Goal: Information Seeking & Learning: Learn about a topic

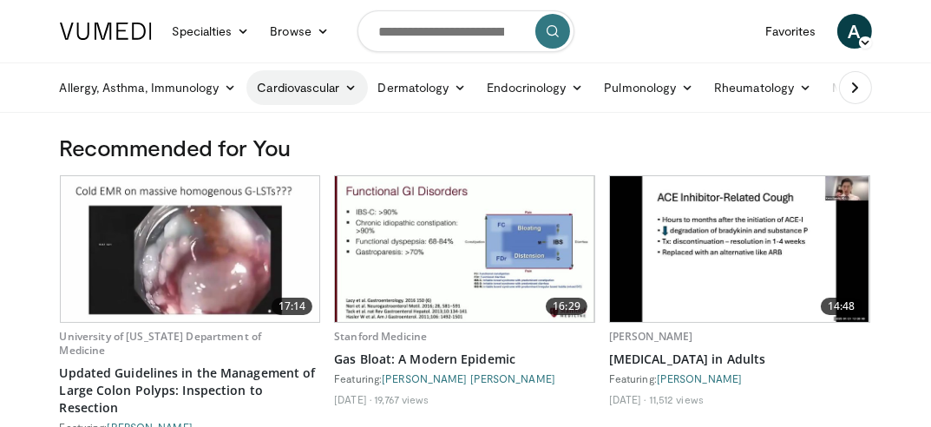
click at [317, 87] on link "Cardiovascular" at bounding box center [306, 87] width 121 height 35
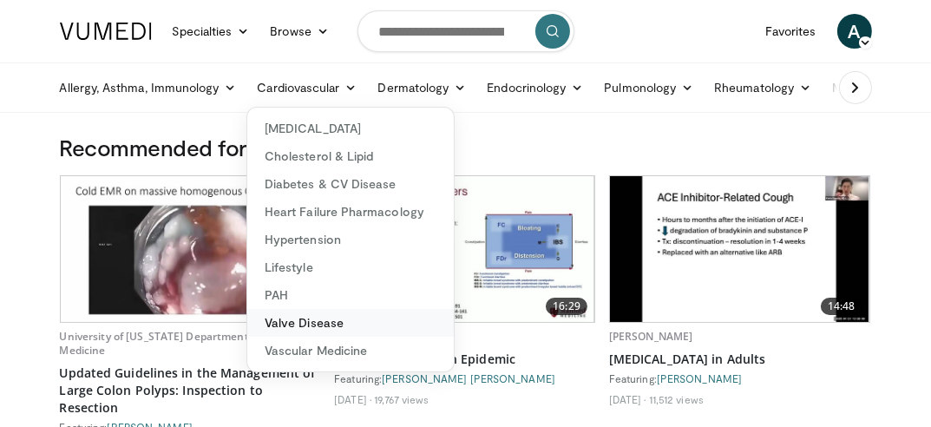
click at [283, 324] on link "Valve Disease" at bounding box center [350, 323] width 206 height 28
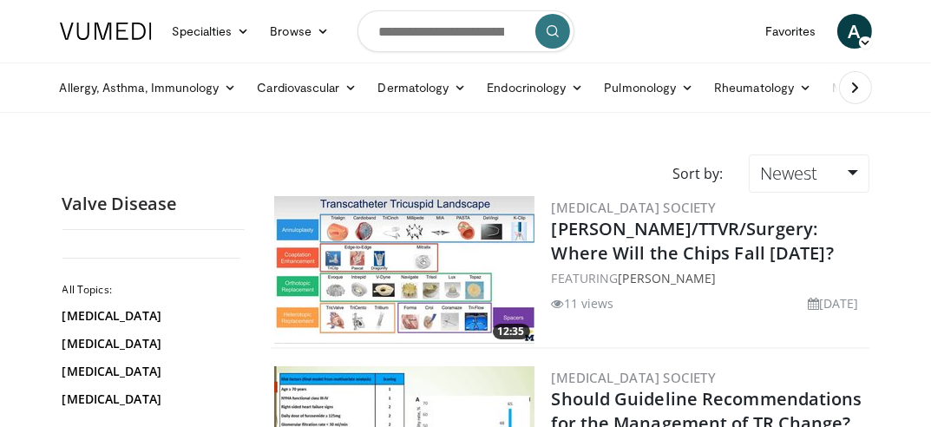
click at [428, 262] on img at bounding box center [404, 269] width 260 height 147
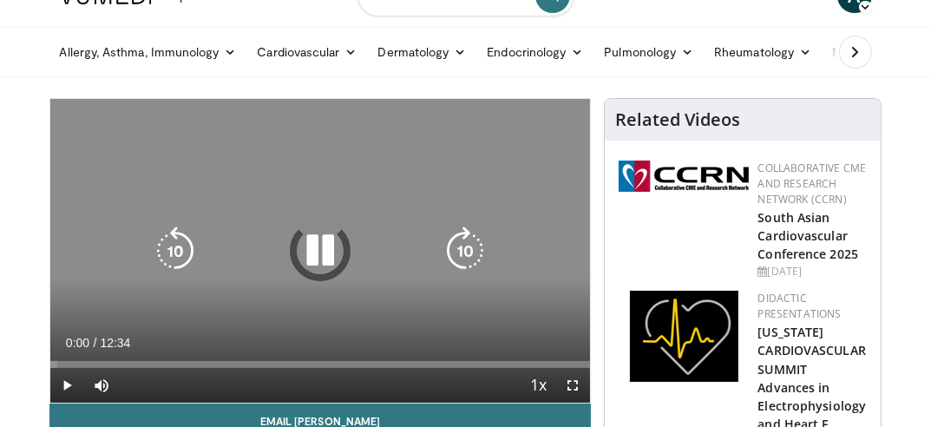
scroll to position [87, 0]
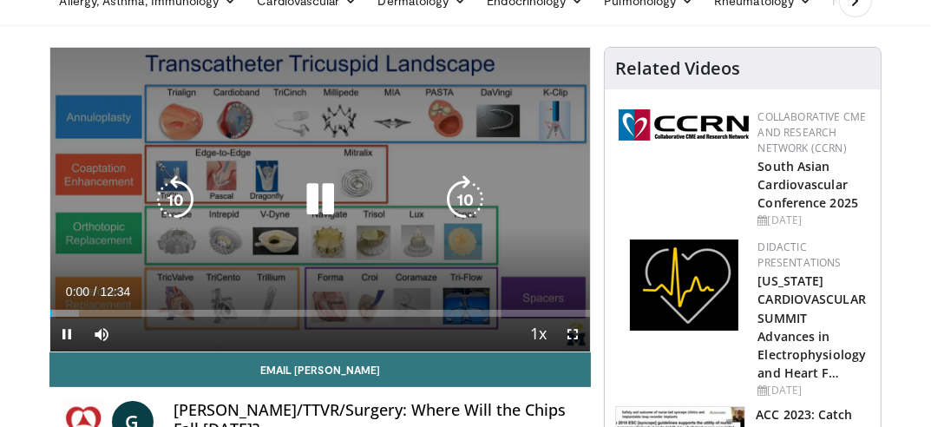
click at [317, 193] on icon "Video Player" at bounding box center [320, 199] width 49 height 49
click at [329, 199] on icon "Video Player" at bounding box center [320, 199] width 49 height 49
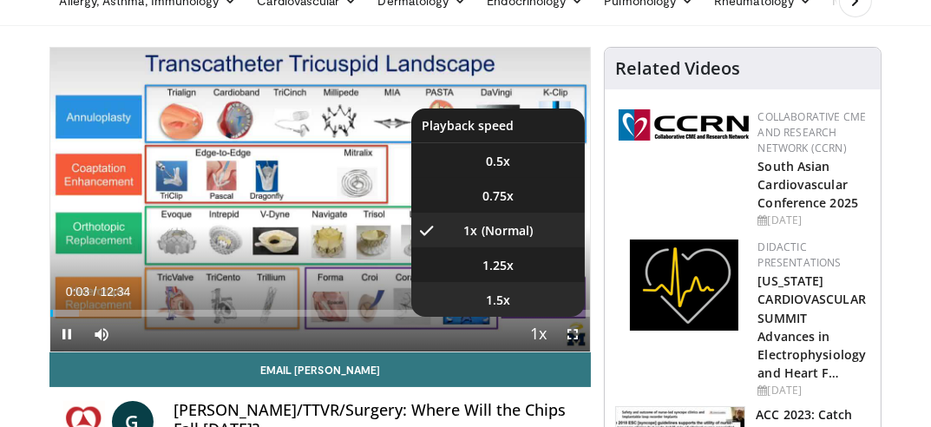
click at [502, 297] on video-js "**********" at bounding box center [320, 200] width 540 height 304
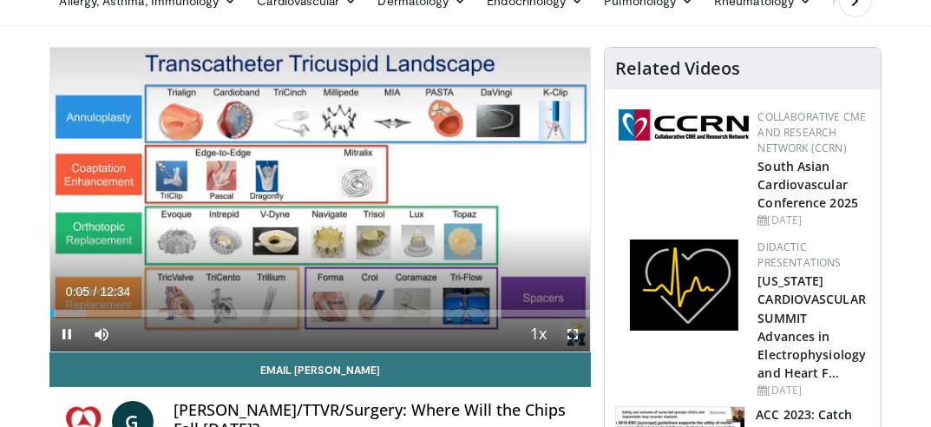
click at [573, 331] on span "Video Player" at bounding box center [572, 334] width 35 height 35
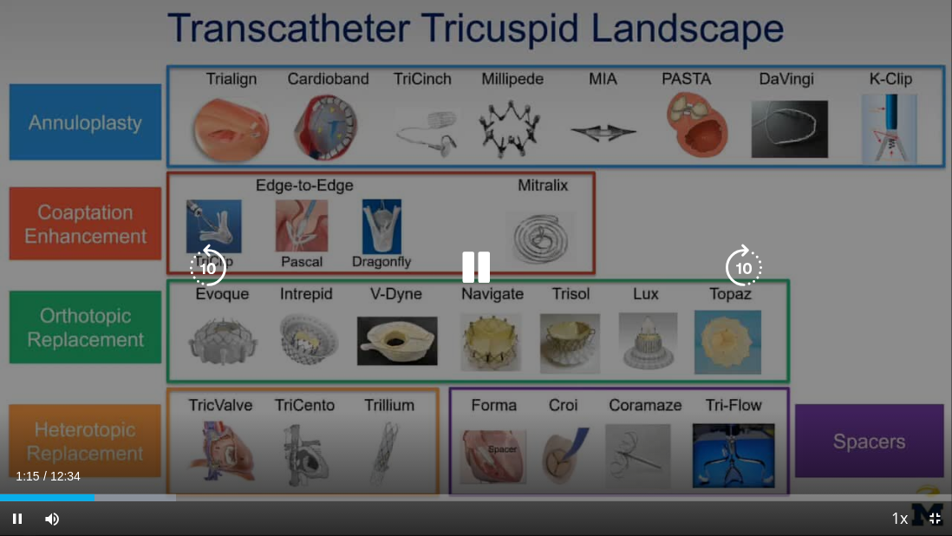
click at [493, 358] on div "10 seconds Tap to unmute" at bounding box center [476, 268] width 952 height 536
click at [310, 317] on div "10 seconds Tap to unmute" at bounding box center [476, 268] width 952 height 536
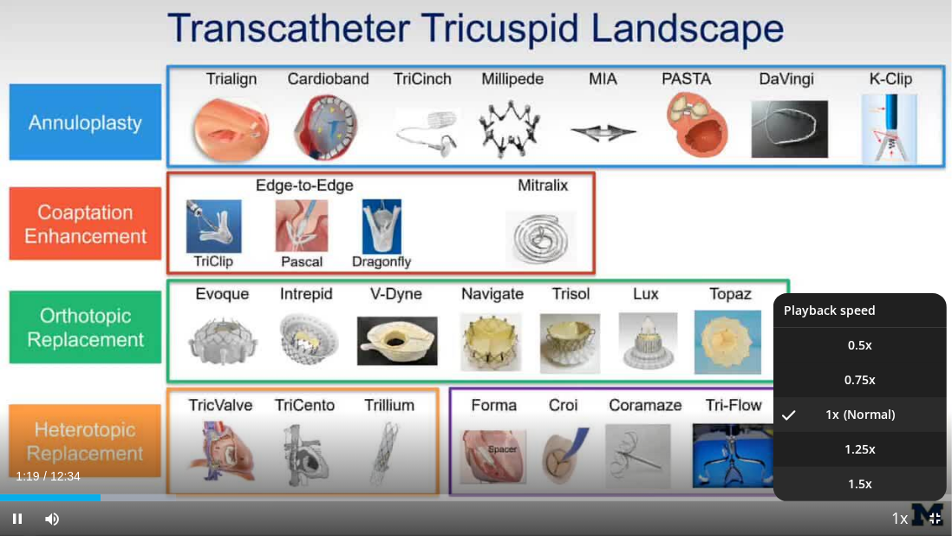
click at [852, 426] on li "1.5x" at bounding box center [860, 484] width 173 height 35
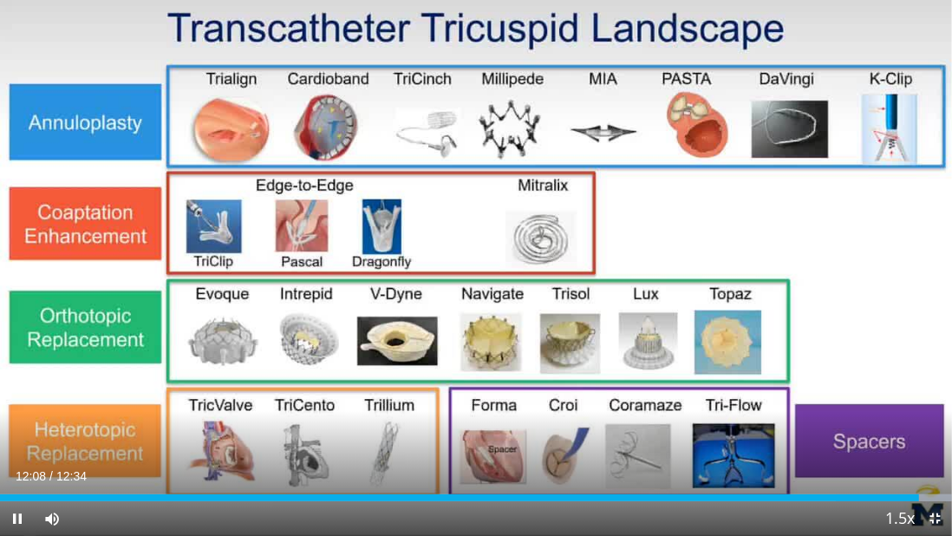
click at [930, 426] on span "Video Player" at bounding box center [935, 518] width 35 height 35
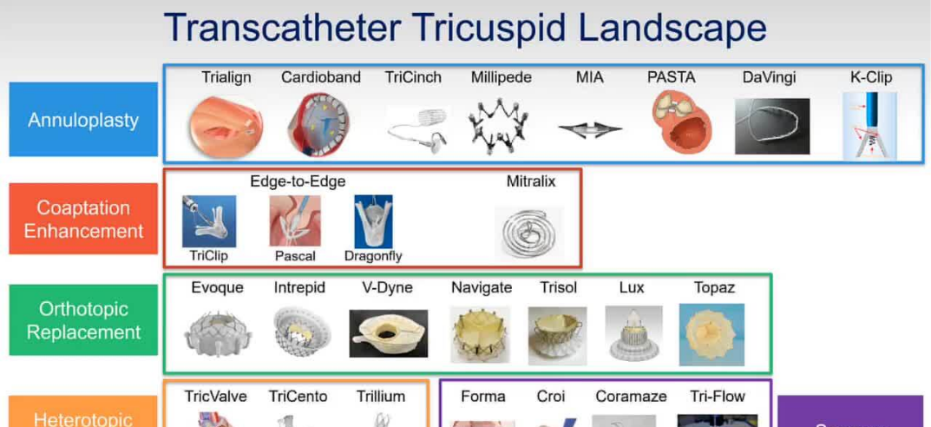
scroll to position [0, 0]
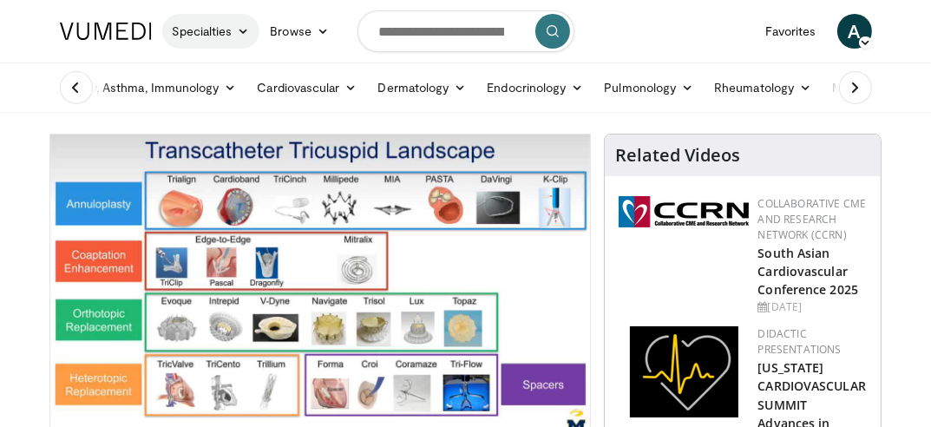
click at [195, 42] on link "Specialties" at bounding box center [211, 31] width 98 height 35
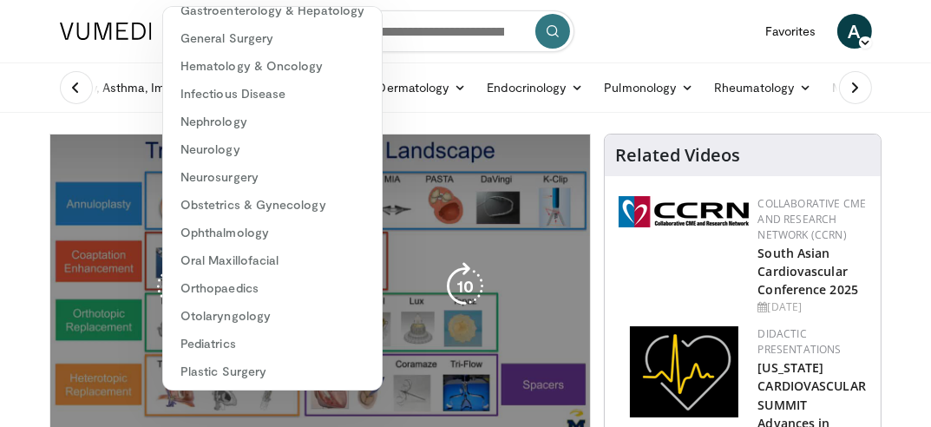
scroll to position [260, 0]
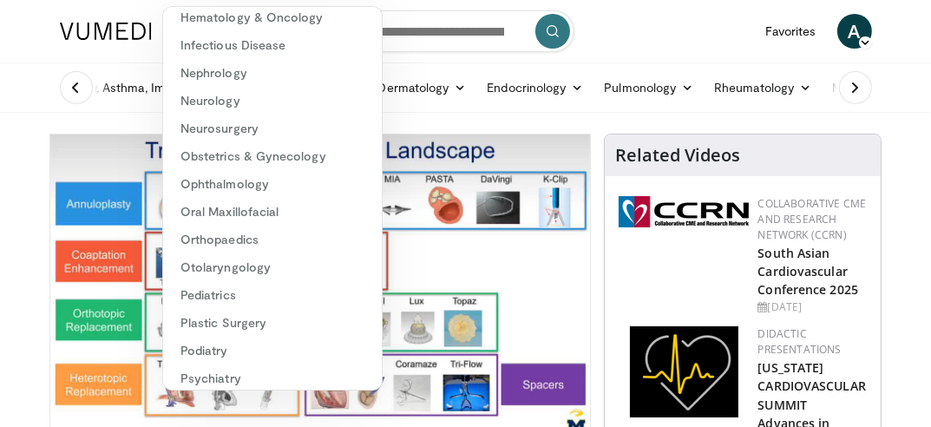
click at [49, 97] on div "Allergy, Asthma, Immunology Allergies Asthma Dermatitis Immunology Rhinosinusit…" at bounding box center [465, 87] width 833 height 49
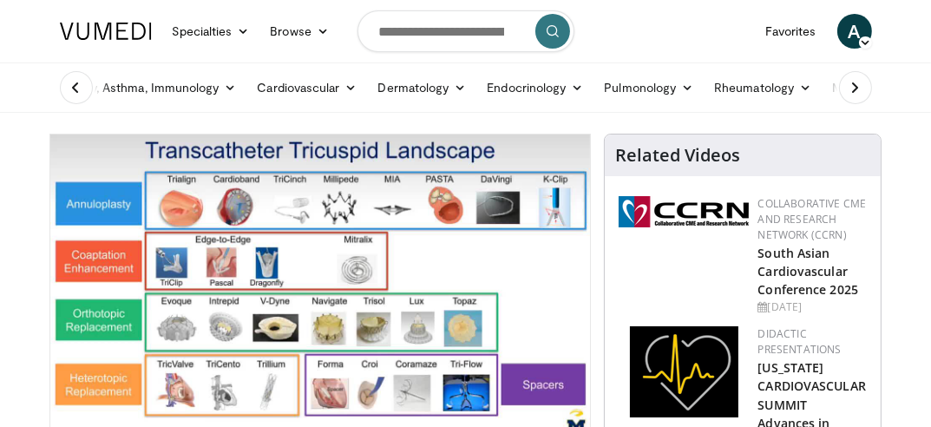
click at [87, 37] on img at bounding box center [106, 31] width 92 height 17
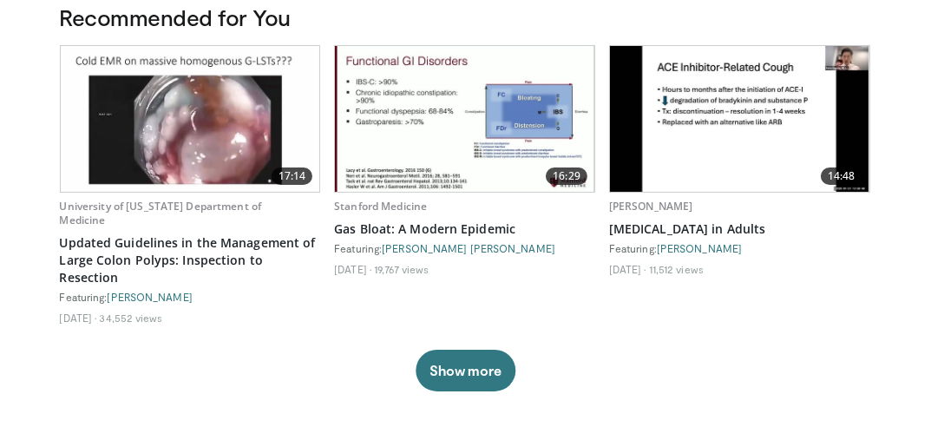
scroll to position [173, 0]
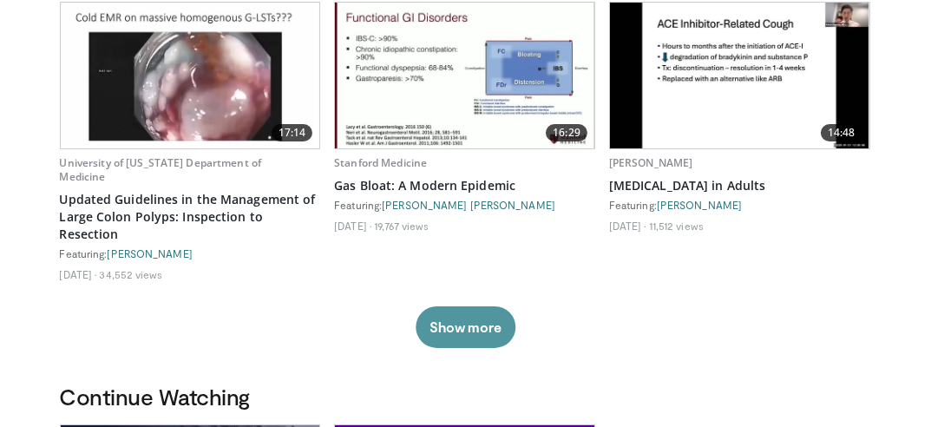
click at [476, 323] on button "Show more" at bounding box center [465, 327] width 100 height 42
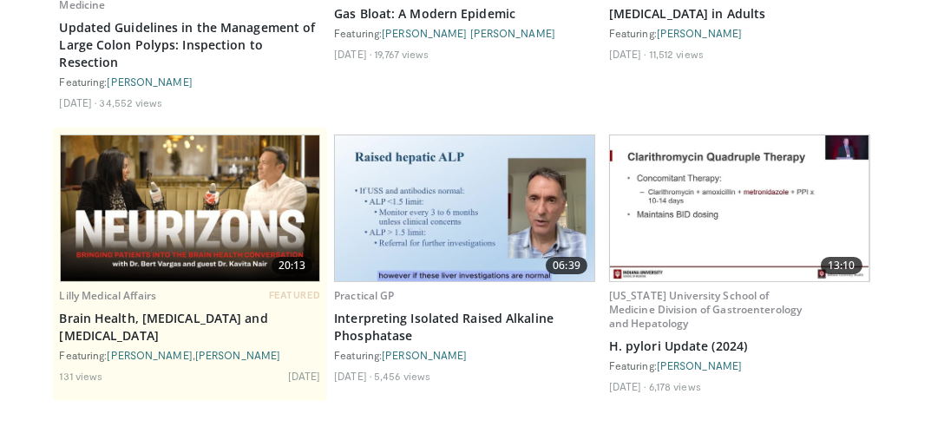
scroll to position [347, 0]
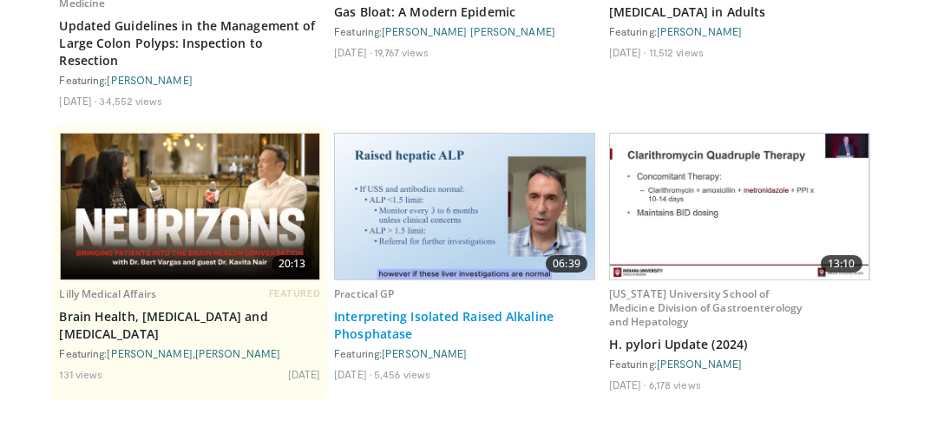
click at [484, 308] on link "Interpreting Isolated Raised Alkaline Phosphatase" at bounding box center [464, 325] width 261 height 35
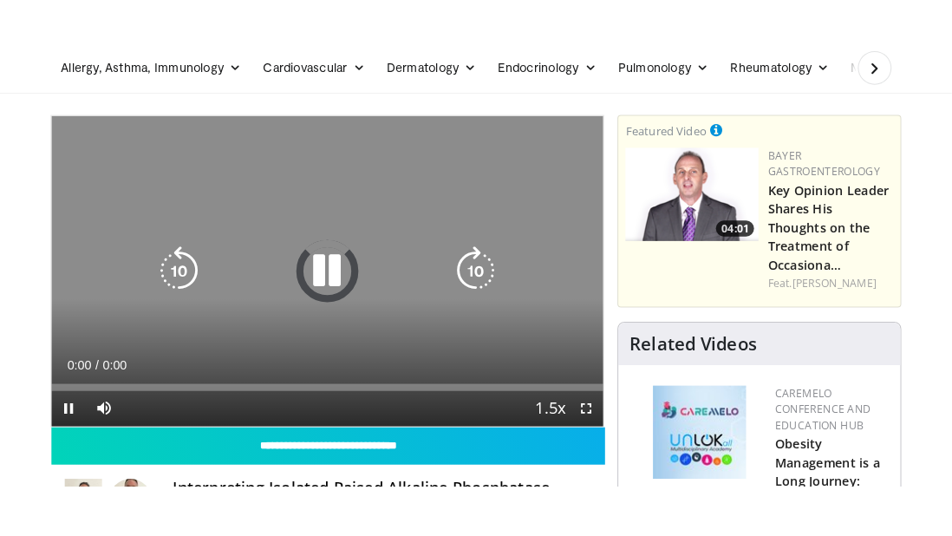
scroll to position [173, 0]
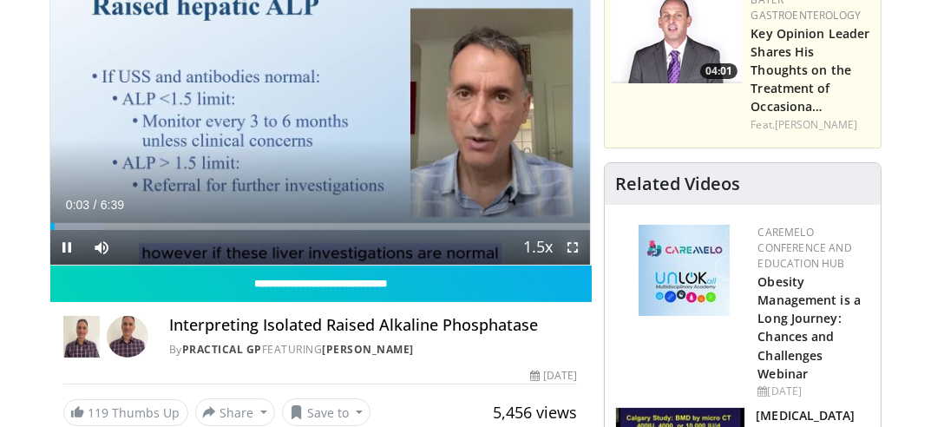
click at [571, 249] on span "Video Player" at bounding box center [572, 247] width 35 height 35
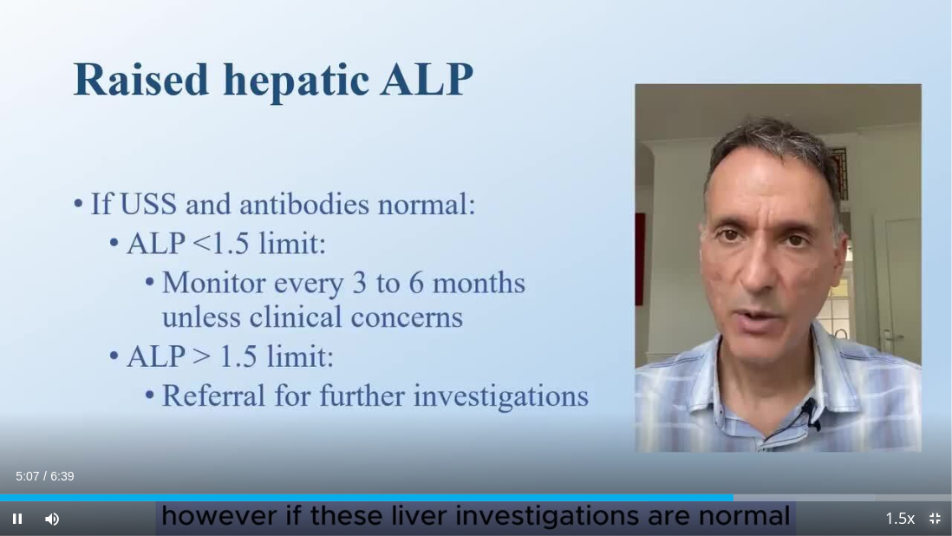
click at [930, 426] on span "Video Player" at bounding box center [935, 518] width 35 height 35
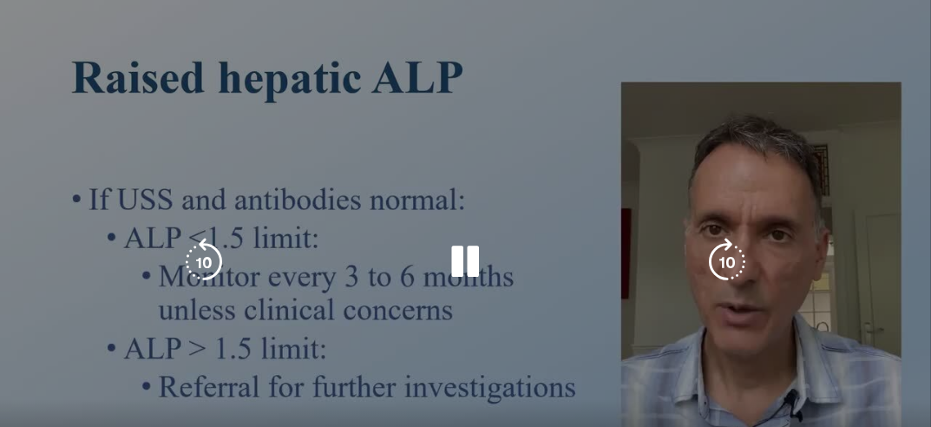
scroll to position [130, 0]
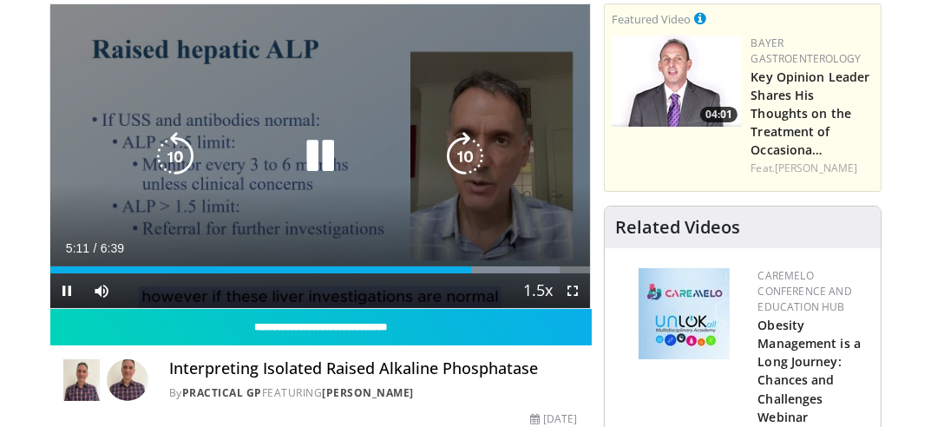
click at [348, 161] on div "Video Player" at bounding box center [320, 156] width 324 height 35
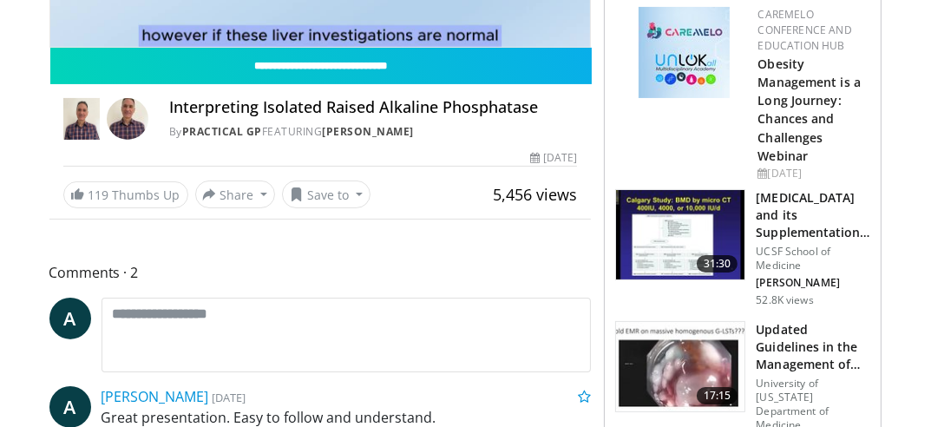
scroll to position [824, 0]
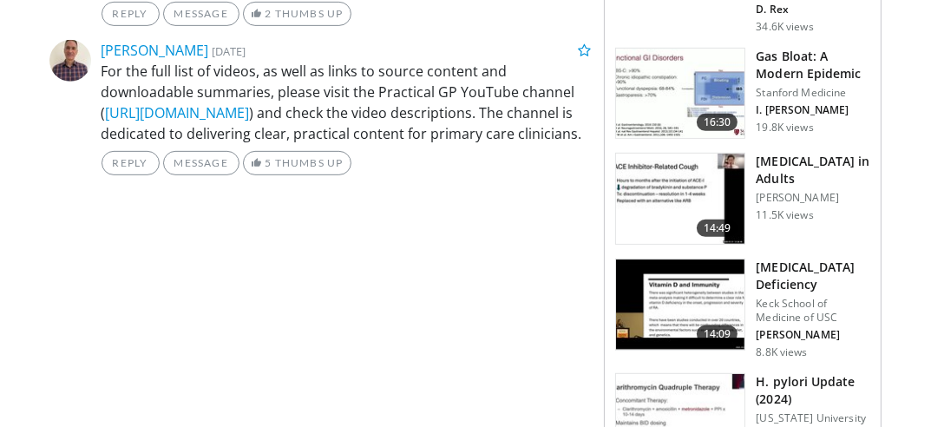
click at [810, 153] on h3 "[MEDICAL_DATA] in Adults" at bounding box center [812, 170] width 114 height 35
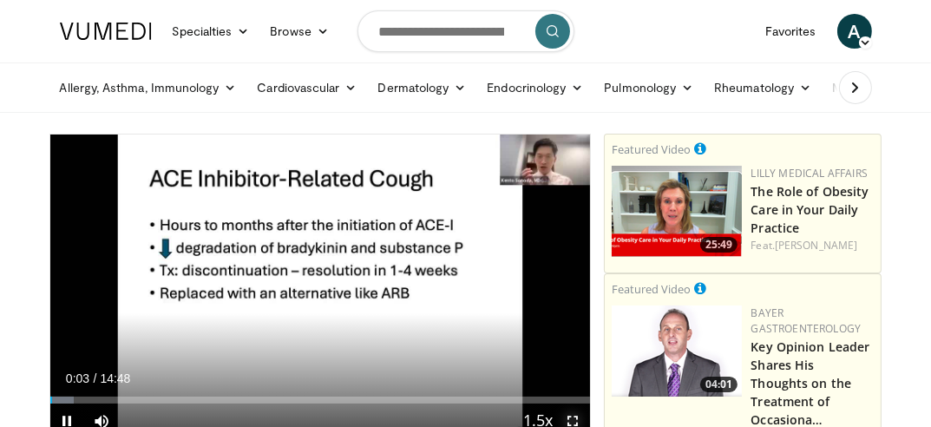
drag, startPoint x: 559, startPoint y: 421, endPoint x: 564, endPoint y: 486, distance: 64.3
click at [559, 421] on span "Video Player" at bounding box center [572, 420] width 35 height 35
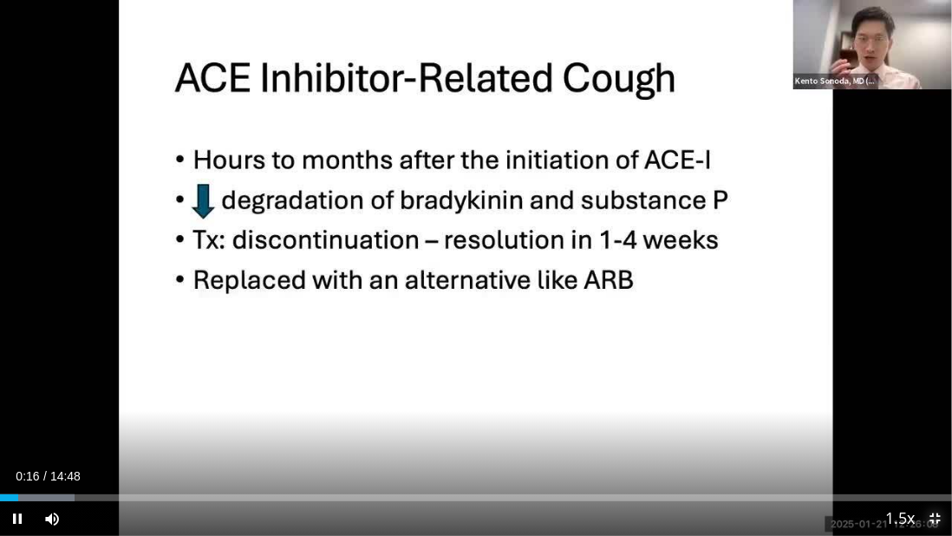
click at [930, 426] on span "Video Player" at bounding box center [935, 518] width 35 height 35
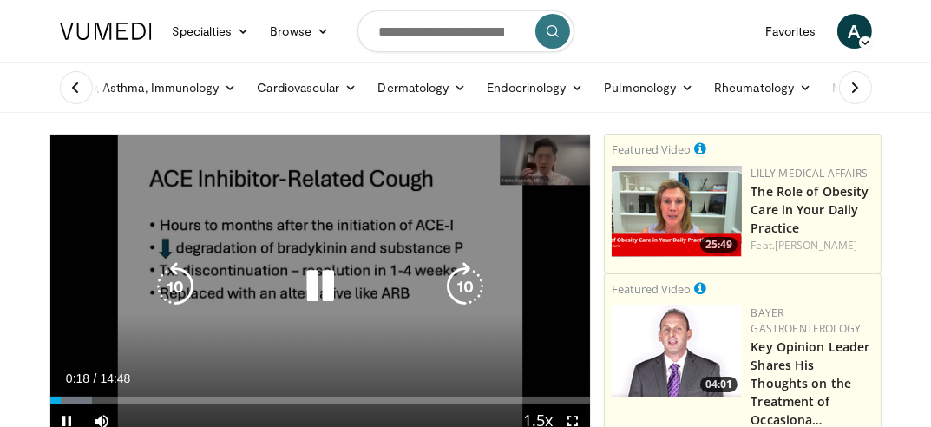
click at [415, 202] on div "10 seconds Tap to unmute" at bounding box center [320, 286] width 540 height 304
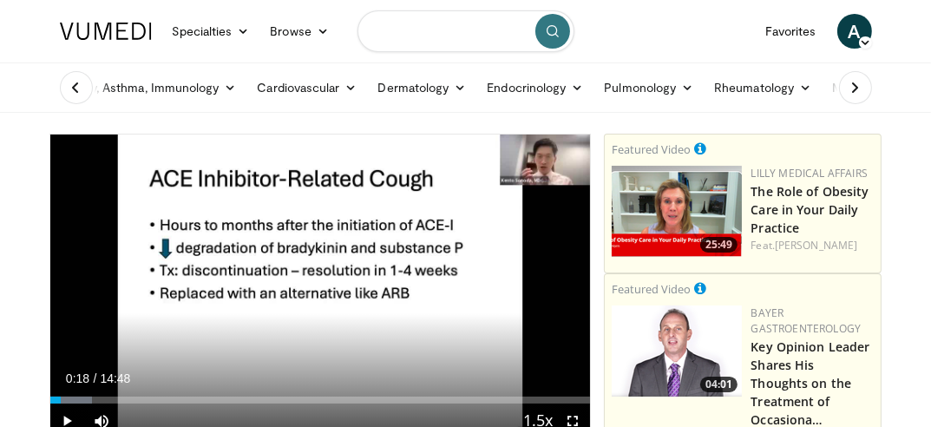
drag, startPoint x: 431, startPoint y: 30, endPoint x: 435, endPoint y: 42, distance: 12.1
click at [432, 30] on input "Search topics, interventions" at bounding box center [465, 31] width 217 height 42
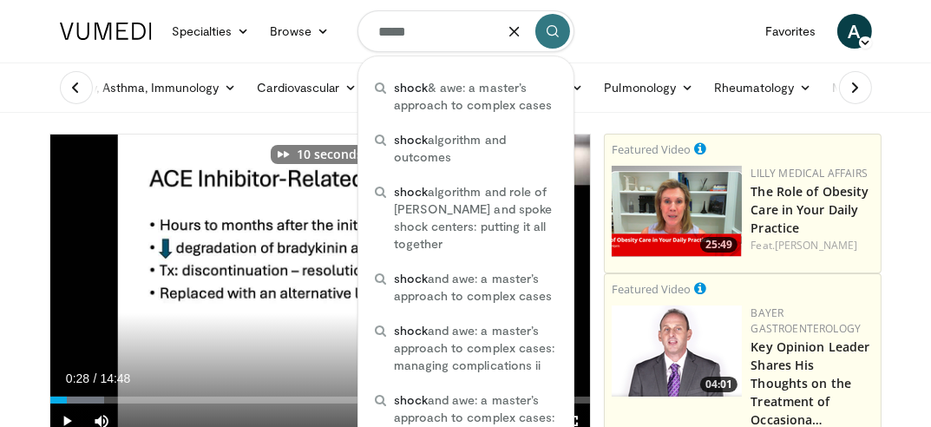
type input "*****"
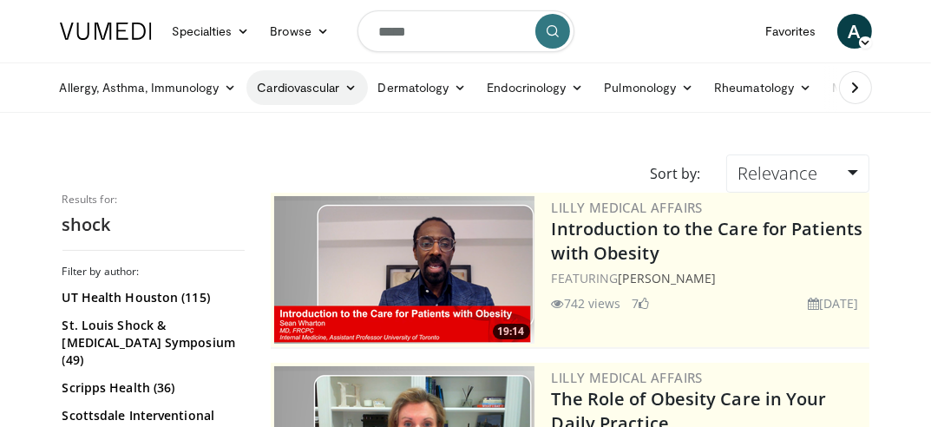
click at [323, 82] on link "Cardiovascular" at bounding box center [306, 87] width 121 height 35
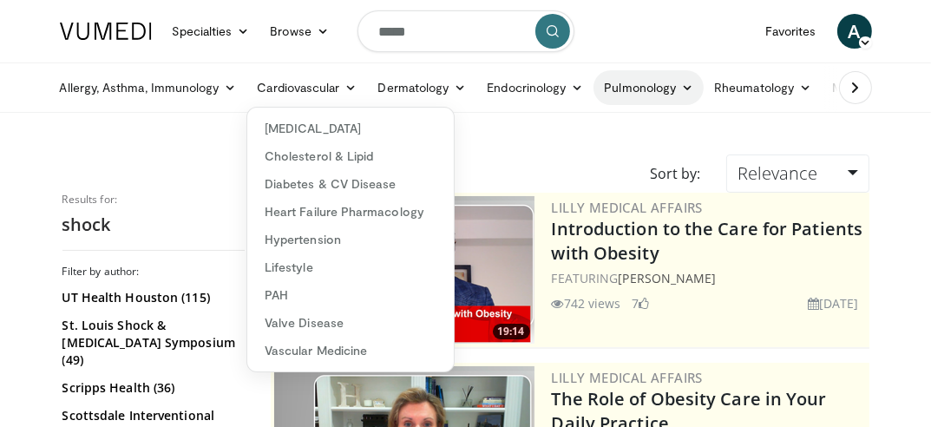
click at [671, 86] on link "Pulmonology" at bounding box center [648, 87] width 110 height 35
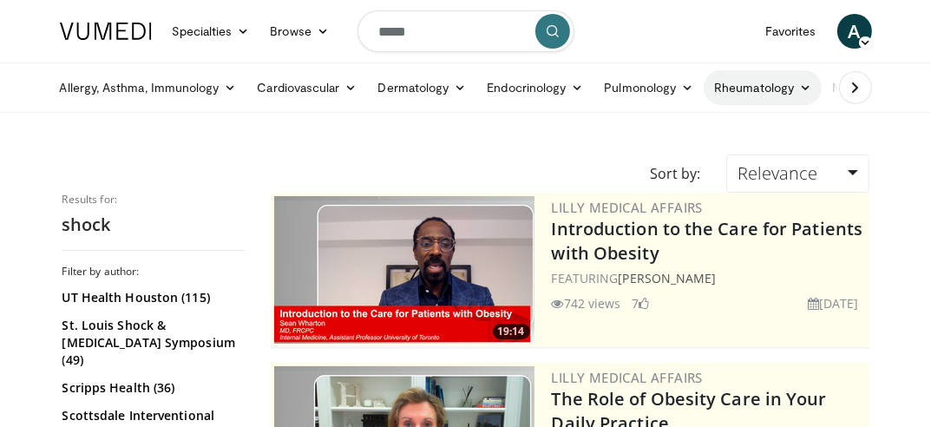
click at [815, 93] on link "Rheumatology" at bounding box center [762, 87] width 118 height 35
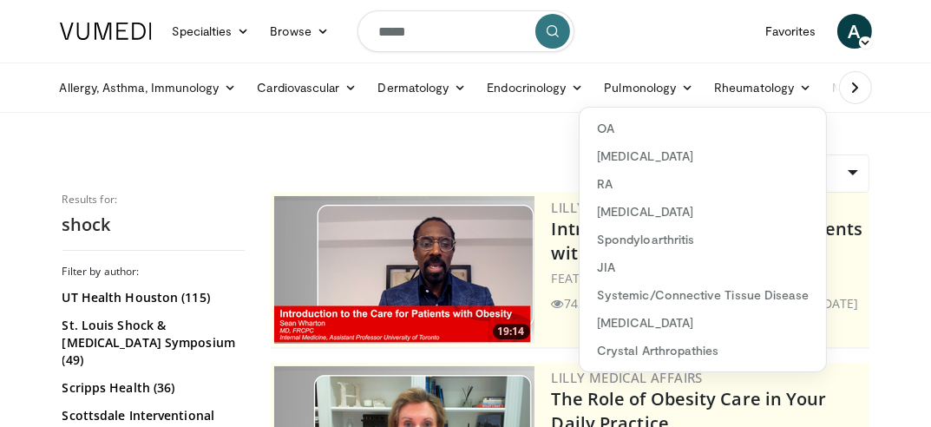
click at [847, 90] on icon at bounding box center [854, 87] width 17 height 17
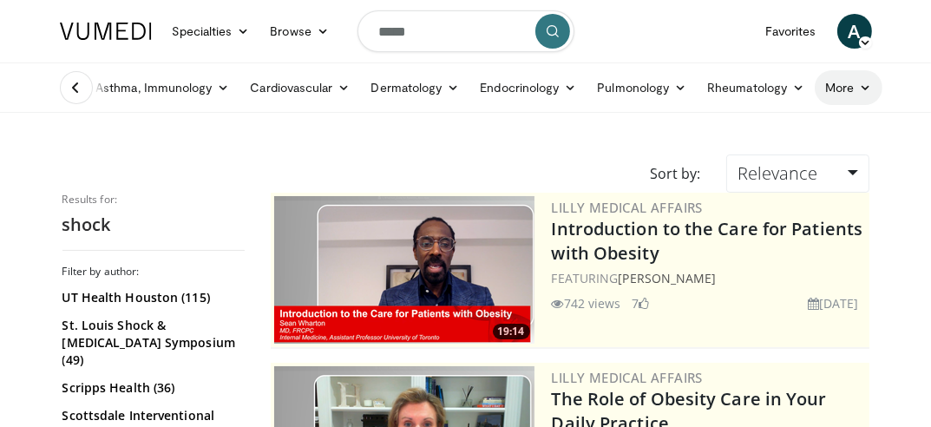
click at [843, 91] on link "More" at bounding box center [847, 87] width 67 height 35
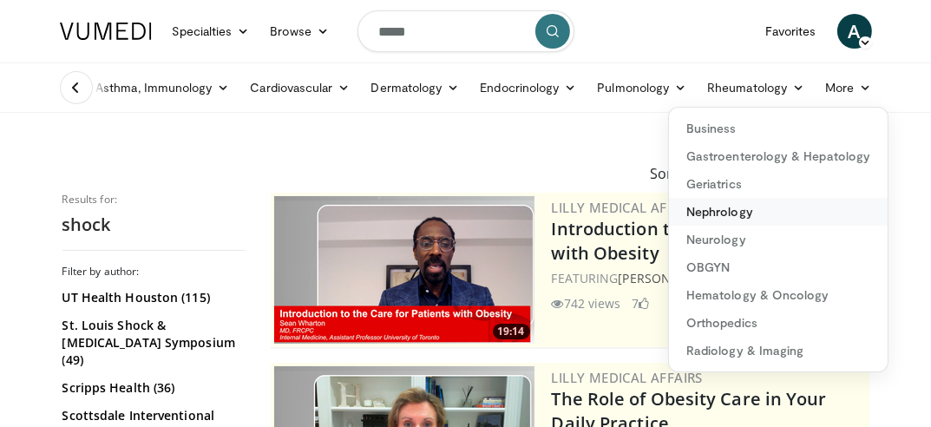
click at [713, 213] on link "Nephrology" at bounding box center [778, 212] width 219 height 28
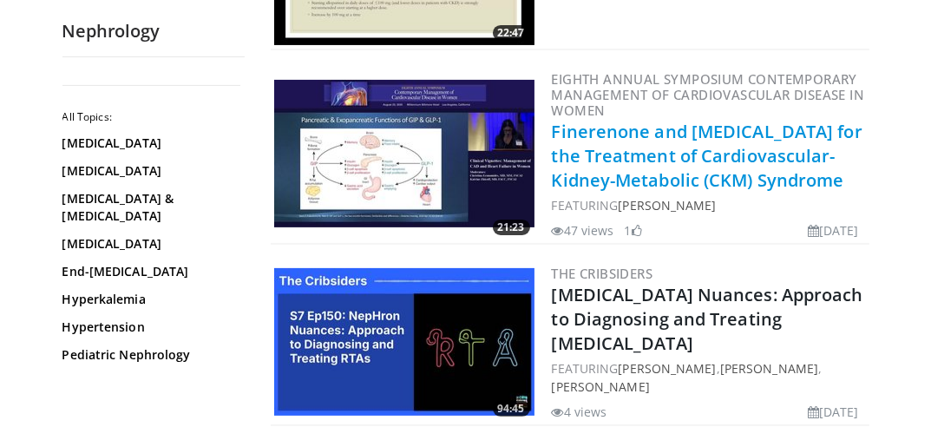
scroll to position [520, 0]
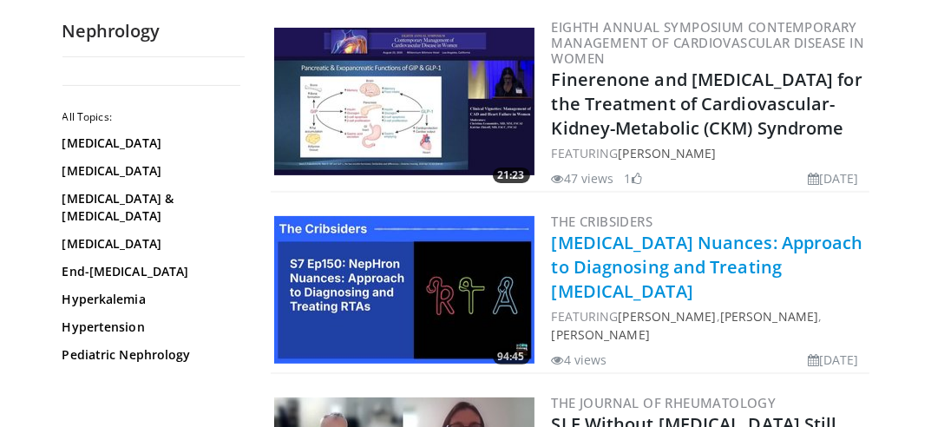
click at [671, 277] on h2 "[MEDICAL_DATA] Nuances: Approach to Diagnosing and Treating [MEDICAL_DATA]" at bounding box center [709, 267] width 314 height 73
click at [667, 271] on link "NepHron Nuances: Approach to Diagnosing and Treating Renal Tubular Acidosis" at bounding box center [707, 267] width 311 height 72
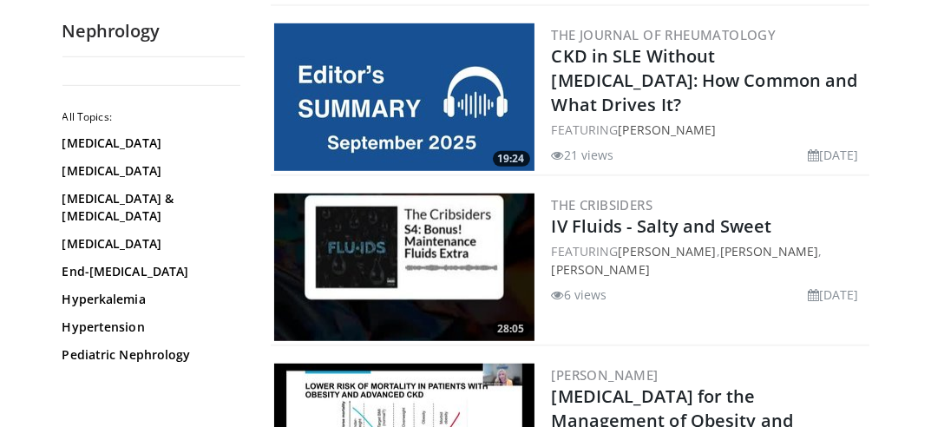
scroll to position [1127, 0]
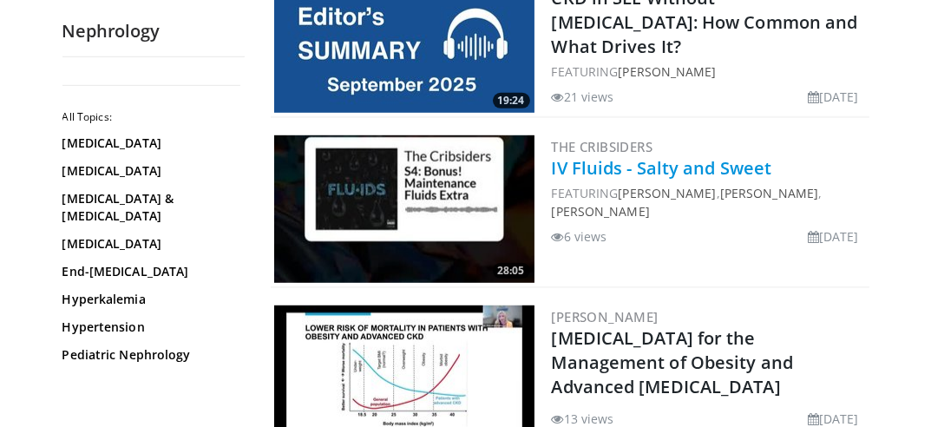
click at [619, 167] on link "IV Fluids - Salty and Sweet" at bounding box center [662, 167] width 220 height 23
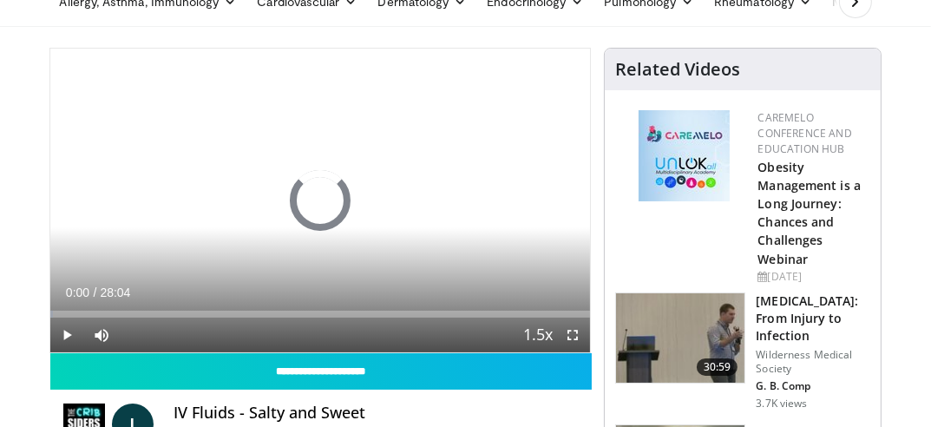
scroll to position [87, 0]
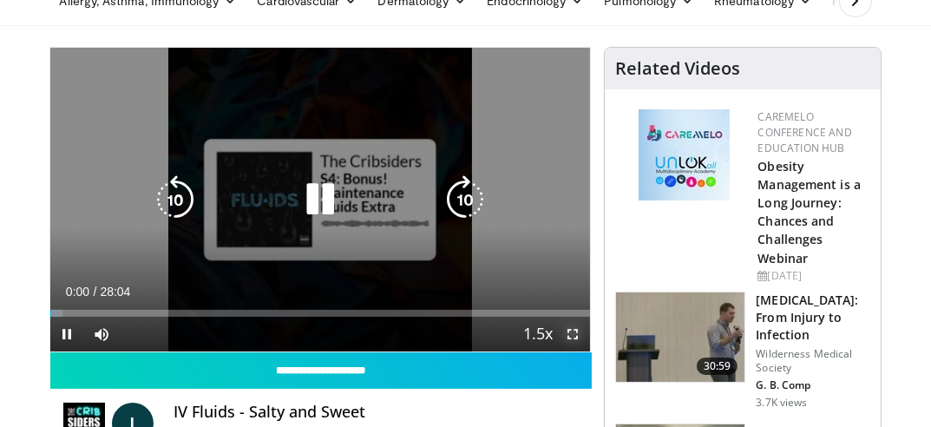
drag, startPoint x: 568, startPoint y: 331, endPoint x: 572, endPoint y: 395, distance: 64.3
click at [568, 331] on span "Video Player" at bounding box center [572, 334] width 35 height 35
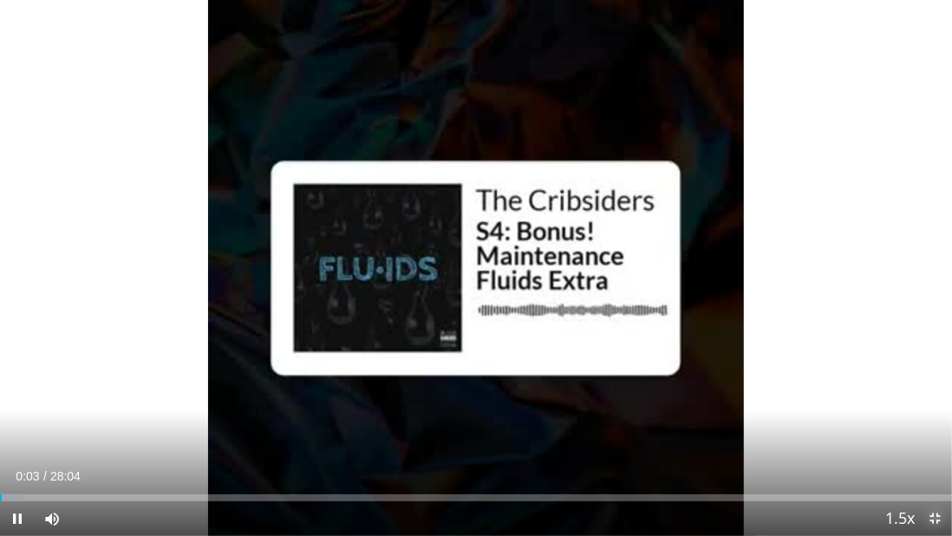
click at [930, 426] on span "Video Player" at bounding box center [935, 518] width 35 height 35
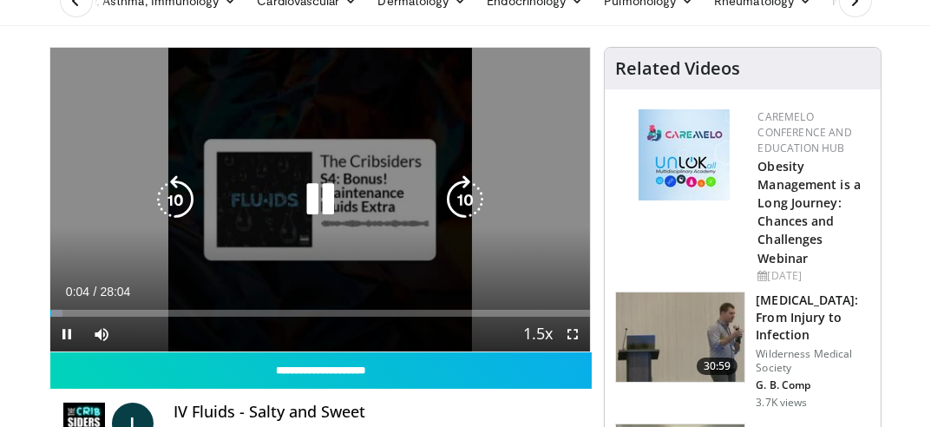
click at [304, 147] on div "10 seconds Tap to unmute" at bounding box center [320, 200] width 540 height 304
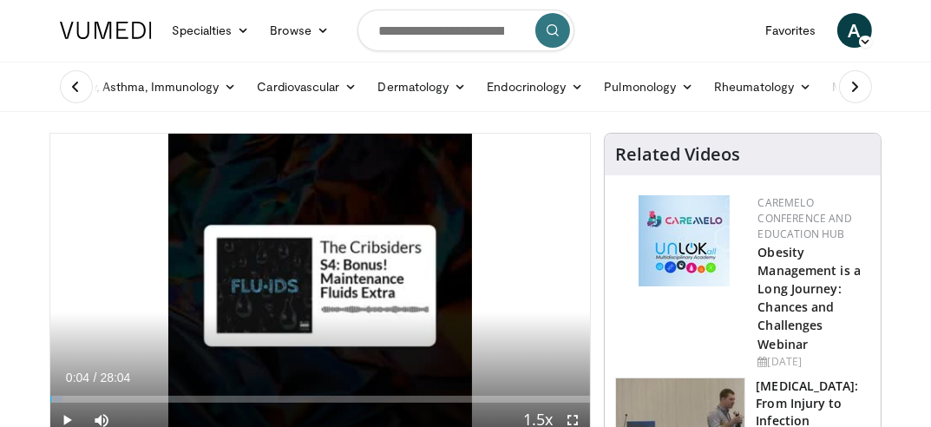
scroll to position [0, 0]
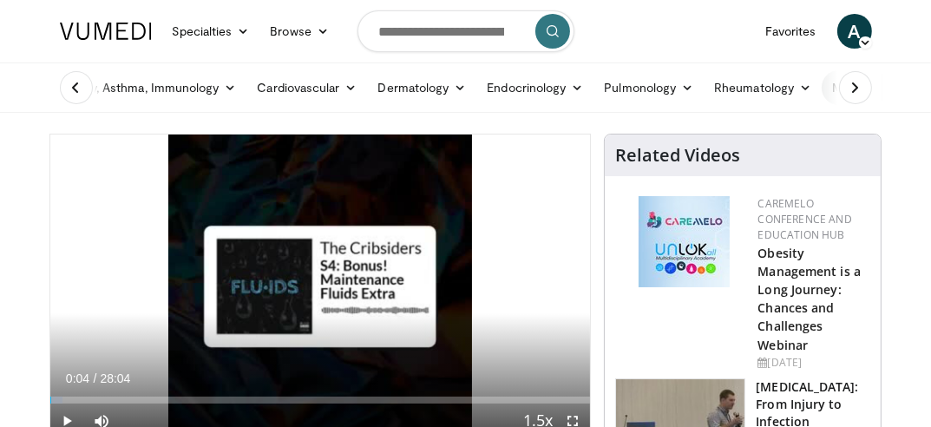
click at [852, 82] on icon at bounding box center [854, 87] width 17 height 17
click at [850, 83] on link "More" at bounding box center [847, 87] width 67 height 35
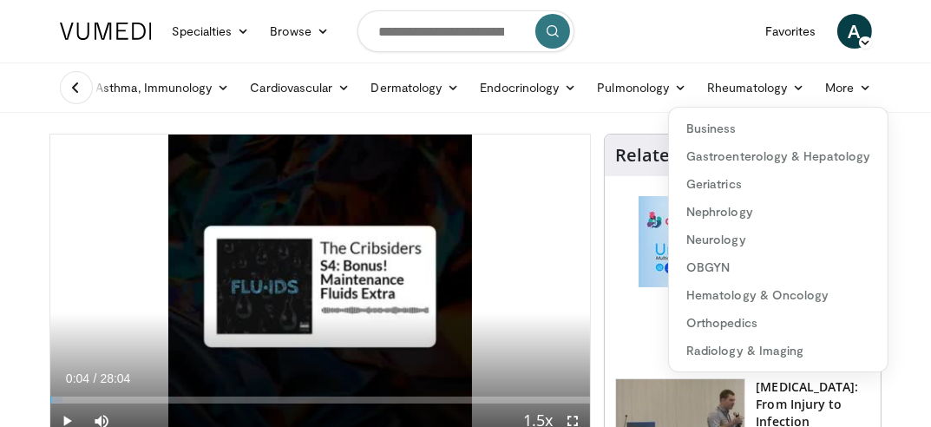
click at [78, 92] on icon at bounding box center [76, 87] width 17 height 17
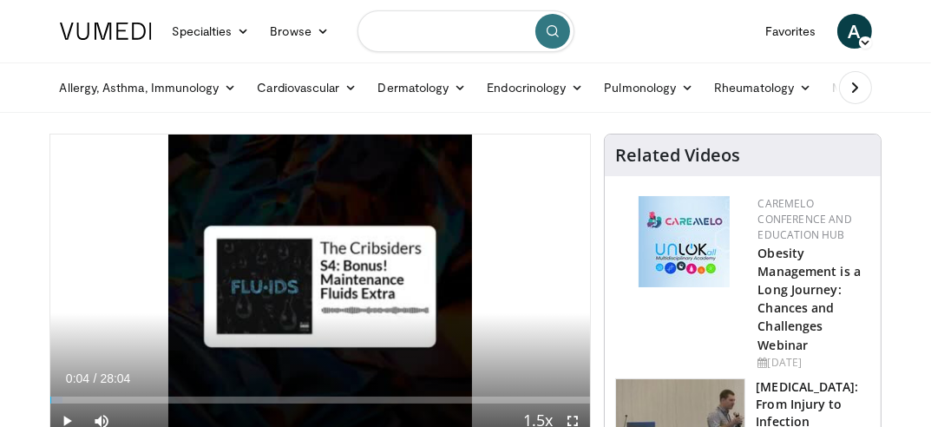
click at [427, 35] on input "Search topics, interventions" at bounding box center [465, 31] width 217 height 42
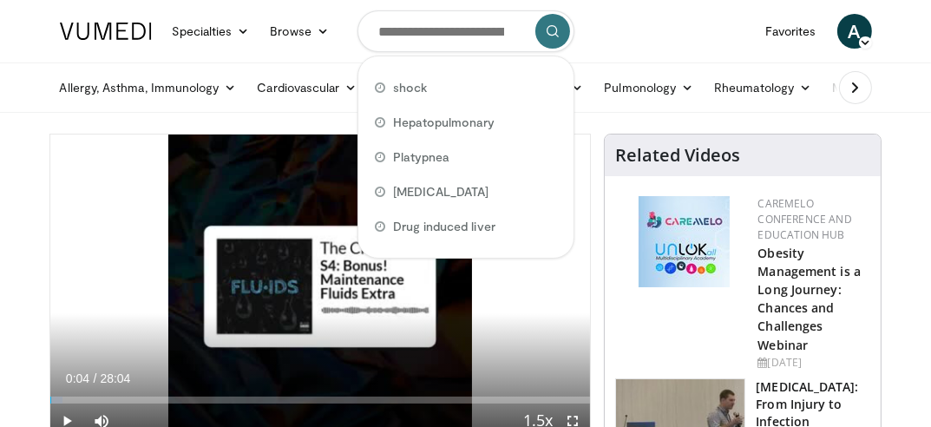
click at [864, 94] on button at bounding box center [855, 87] width 33 height 33
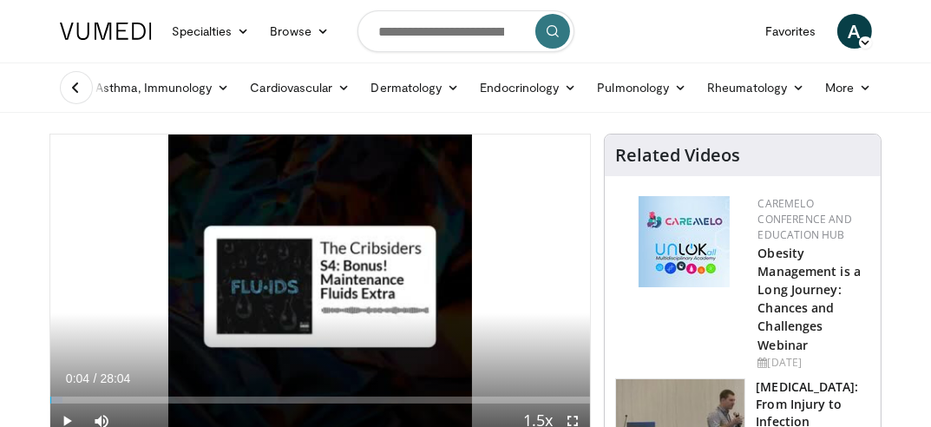
click at [864, 94] on link "More" at bounding box center [847, 87] width 67 height 35
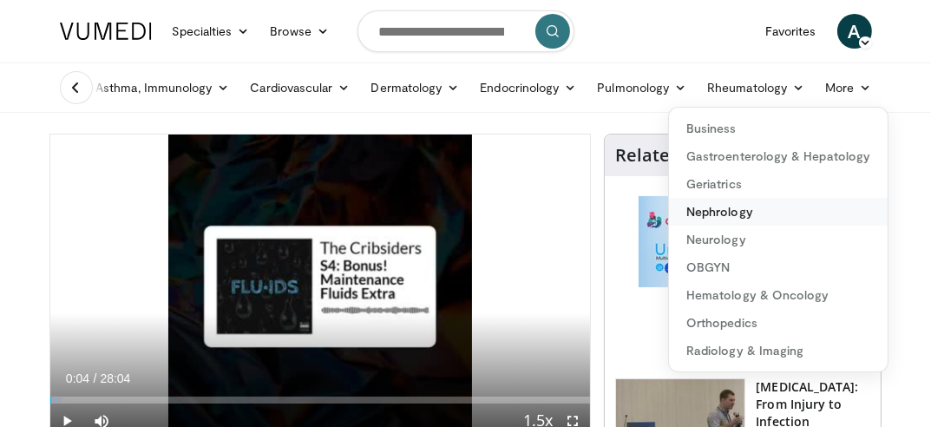
click at [730, 204] on link "Nephrology" at bounding box center [778, 212] width 219 height 28
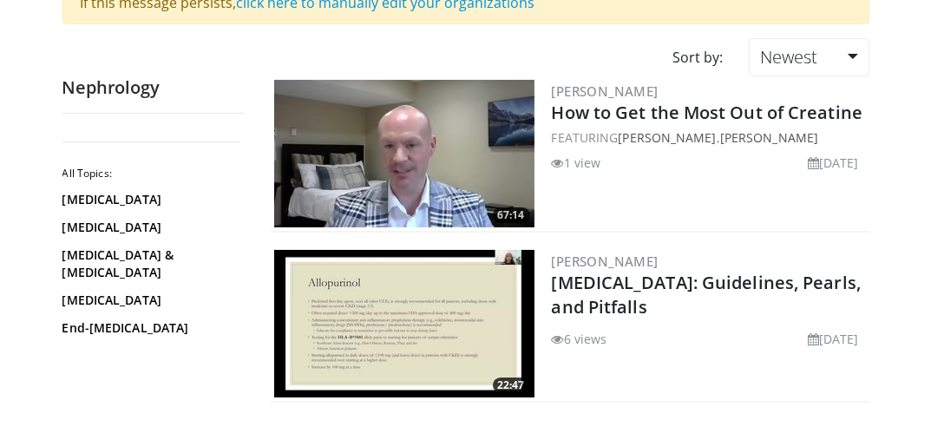
scroll to position [260, 0]
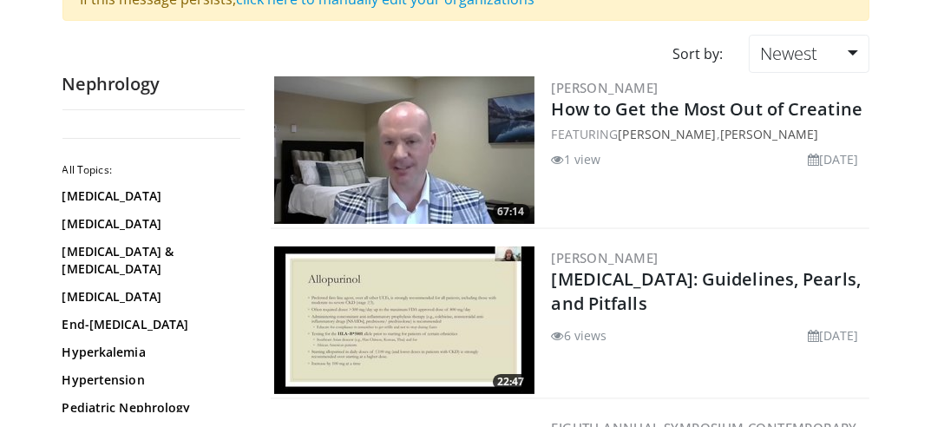
click at [376, 161] on img at bounding box center [404, 149] width 260 height 147
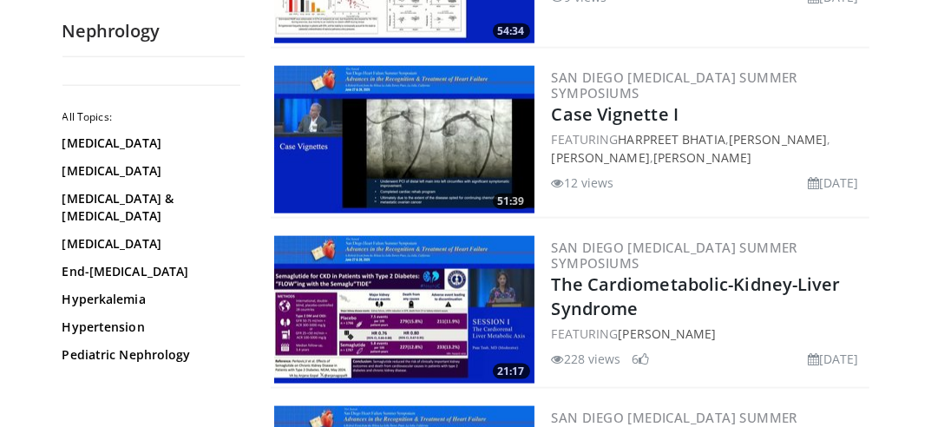
scroll to position [2255, 0]
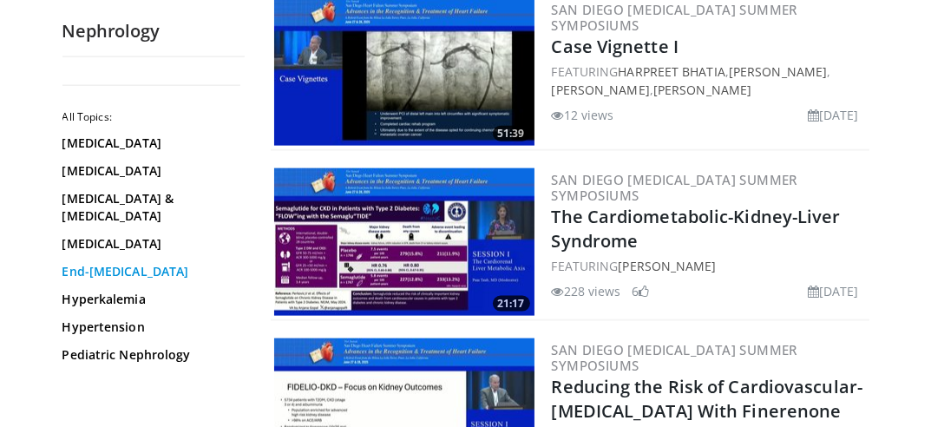
click at [153, 263] on link "End-[MEDICAL_DATA]" at bounding box center [148, 271] width 173 height 17
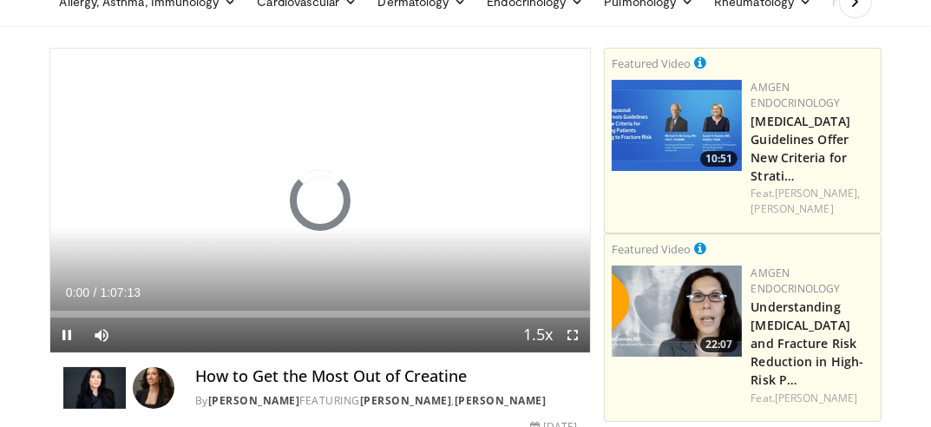
scroll to position [87, 0]
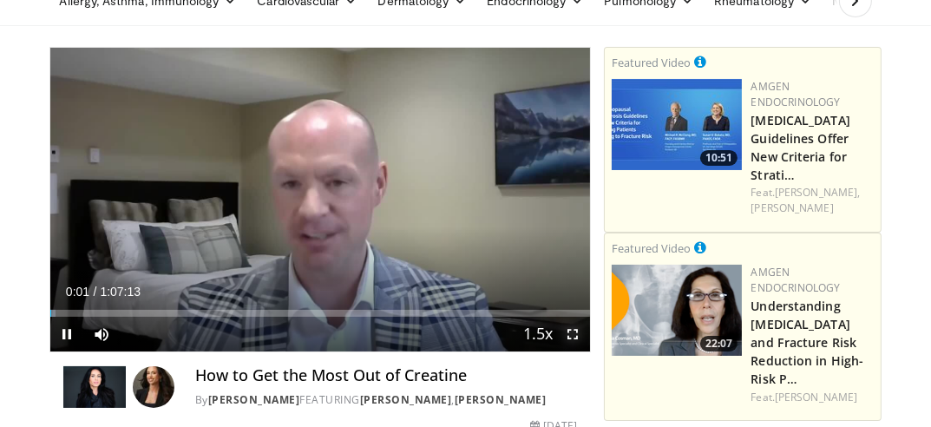
click at [573, 342] on span "Video Player" at bounding box center [572, 334] width 35 height 35
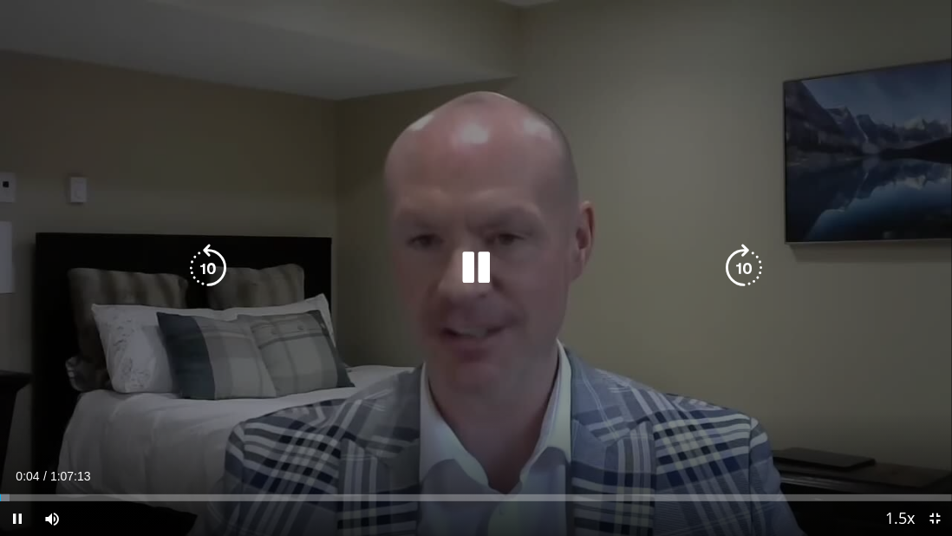
click at [23, 426] on div "Loaded : 0.98% 0:00:04 0:01:46" at bounding box center [476, 493] width 952 height 16
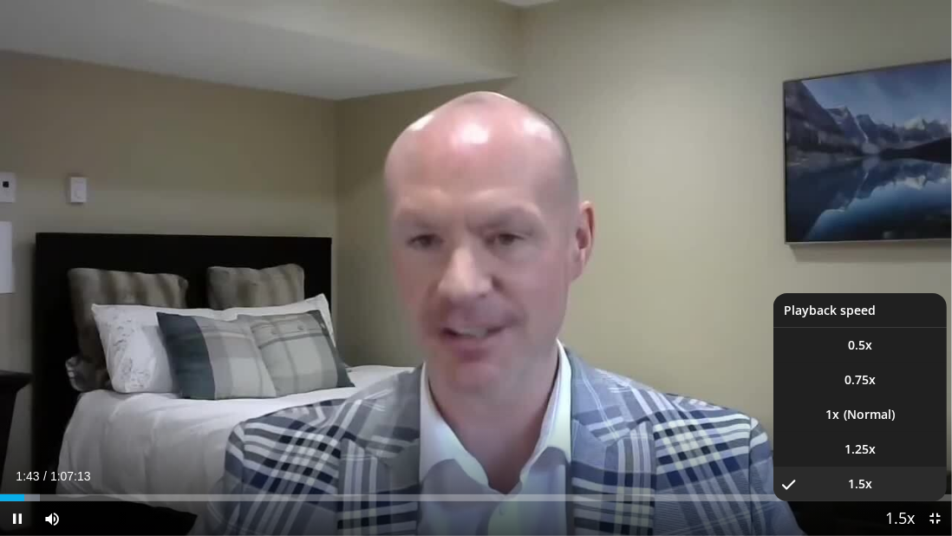
click at [892, 426] on span "Video Player" at bounding box center [900, 519] width 24 height 35
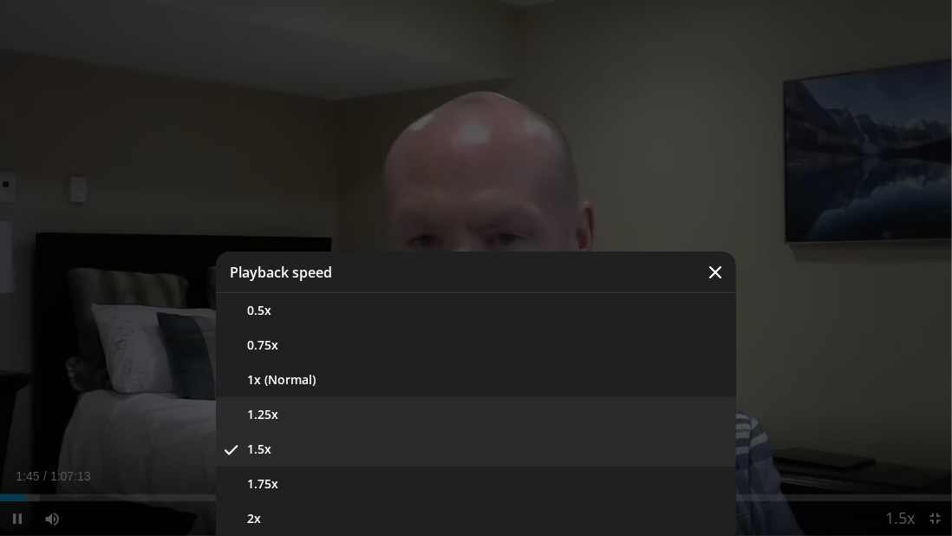
click at [428, 426] on button "1.25x" at bounding box center [476, 414] width 520 height 35
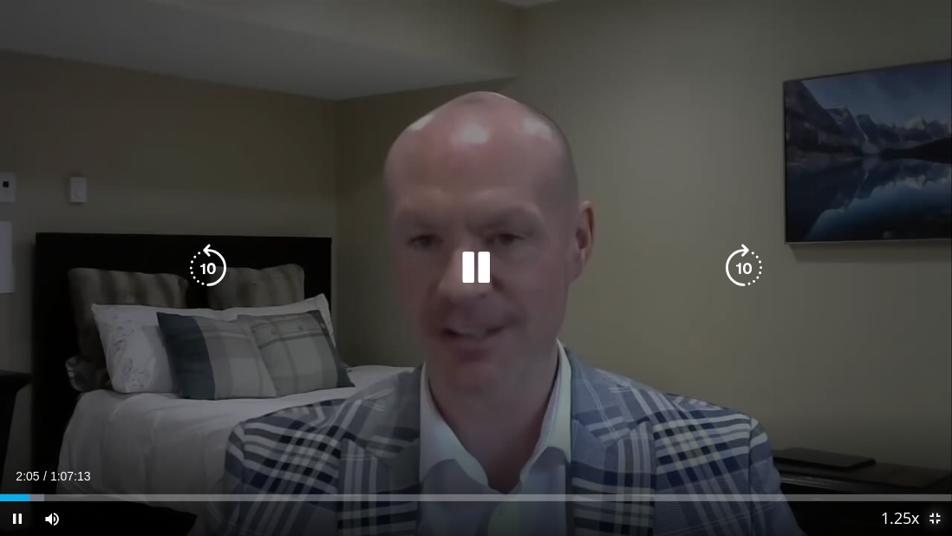
click at [930, 426] on span "Video Player" at bounding box center [935, 518] width 35 height 35
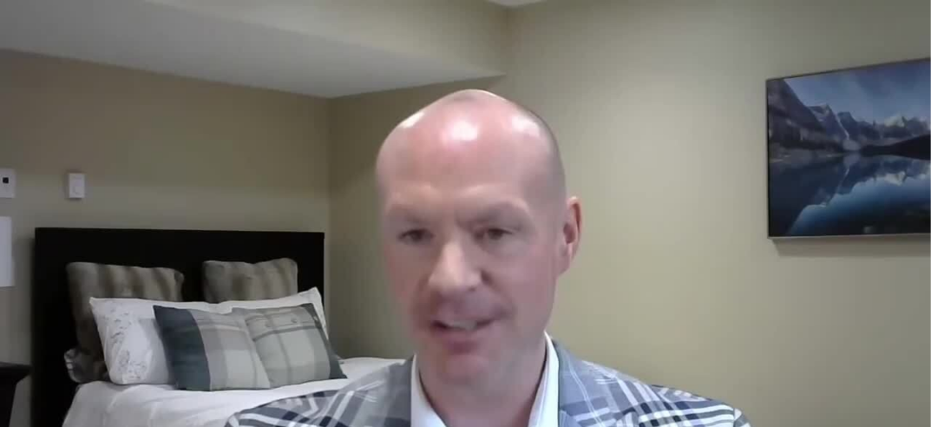
scroll to position [0, 0]
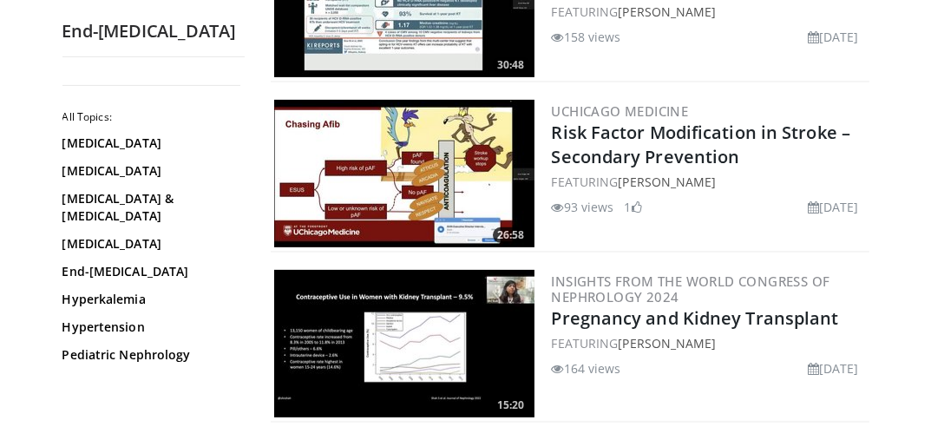
scroll to position [607, 0]
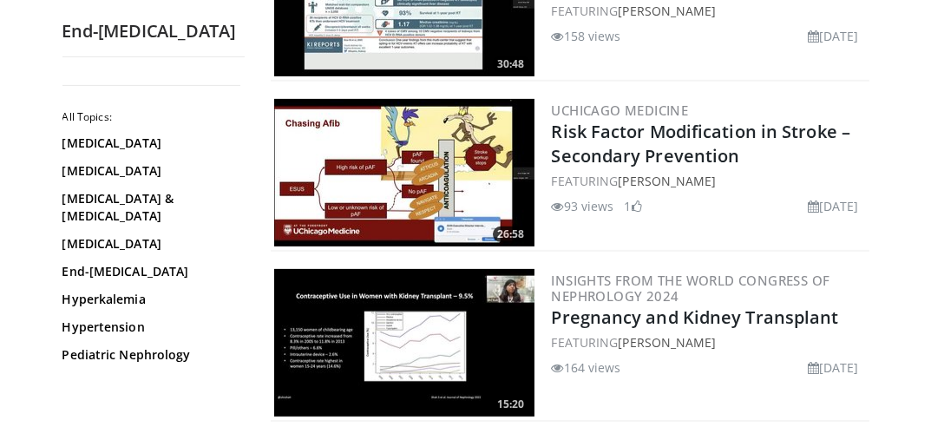
click at [391, 206] on img at bounding box center [404, 172] width 260 height 147
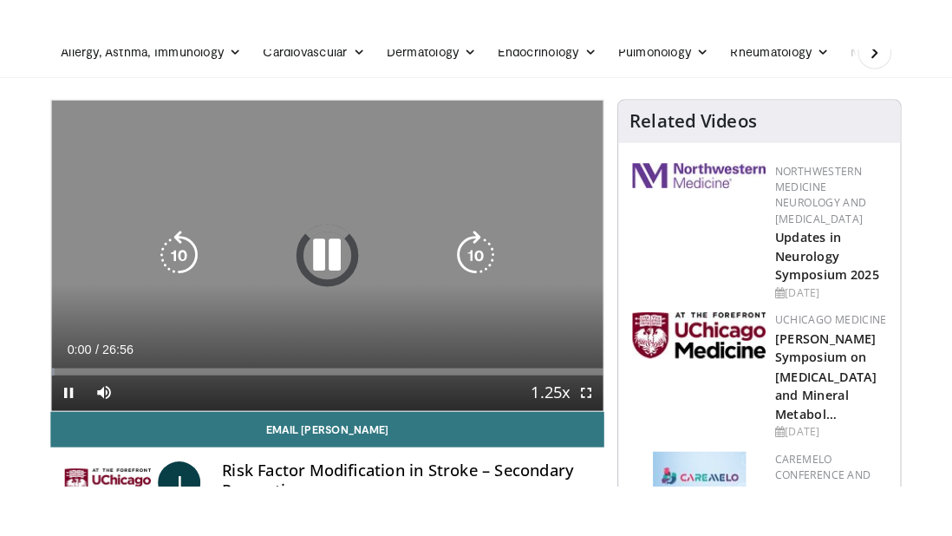
scroll to position [87, 0]
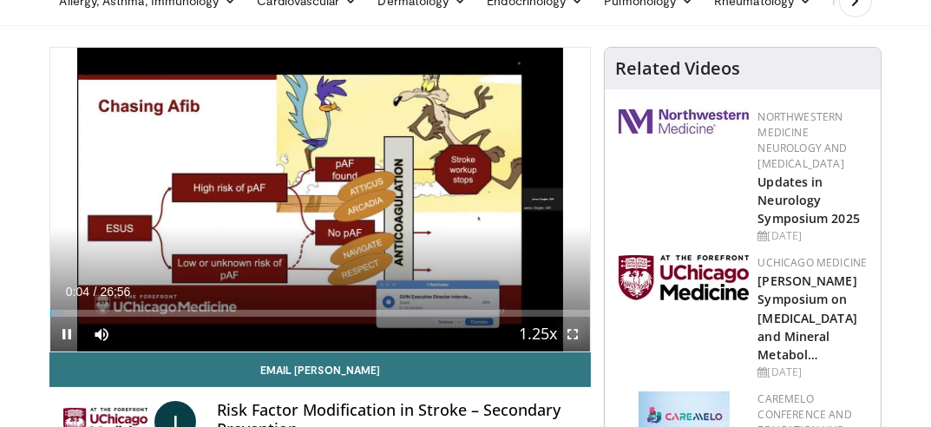
click at [580, 331] on span "Video Player" at bounding box center [572, 334] width 35 height 35
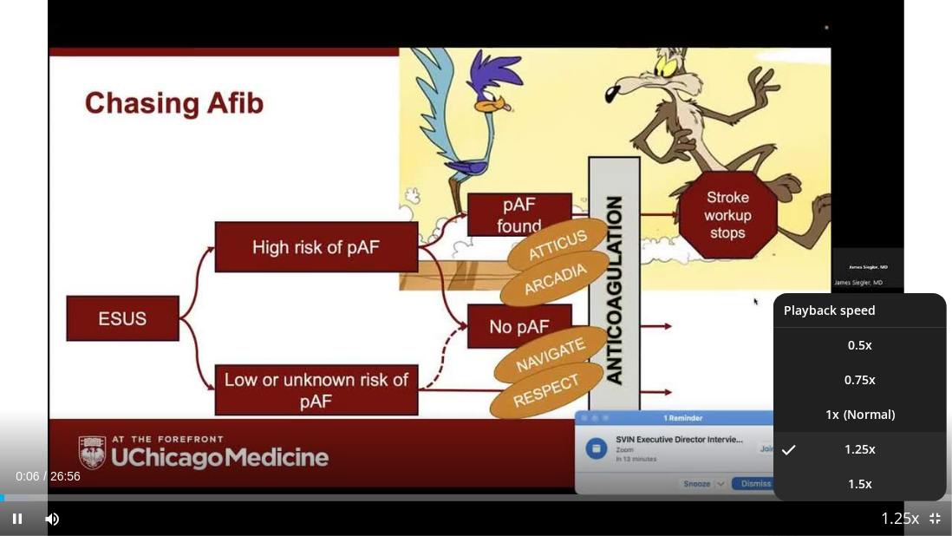
click at [868, 426] on li "1.5x" at bounding box center [860, 484] width 173 height 35
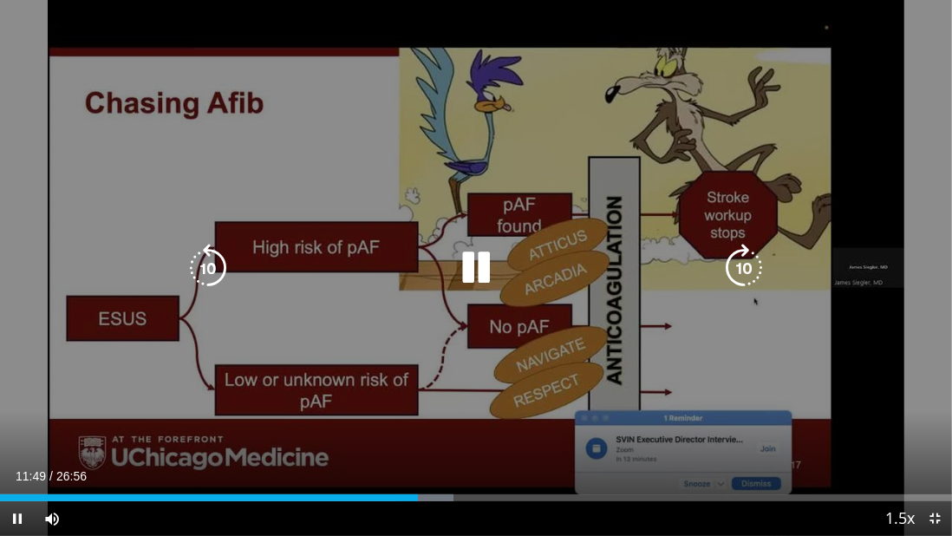
drag, startPoint x: 484, startPoint y: 260, endPoint x: 480, endPoint y: 270, distance: 10.5
click at [480, 270] on icon "Video Player" at bounding box center [476, 268] width 49 height 49
